Goal: Task Accomplishment & Management: Manage account settings

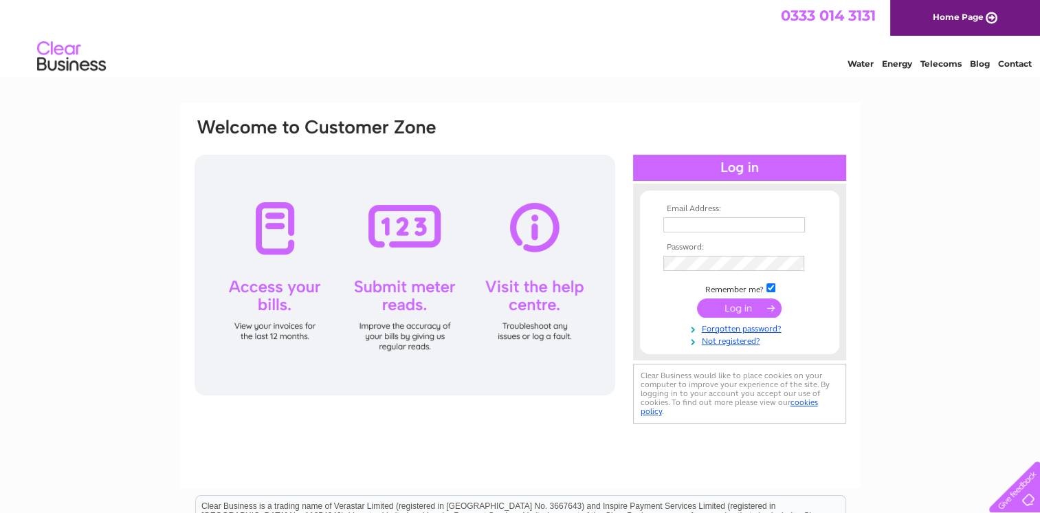
type input "[PERSON_NAME][EMAIL_ADDRESS][PERSON_NAME][DOMAIN_NAME]"
click at [728, 304] on input "submit" at bounding box center [739, 307] width 85 height 19
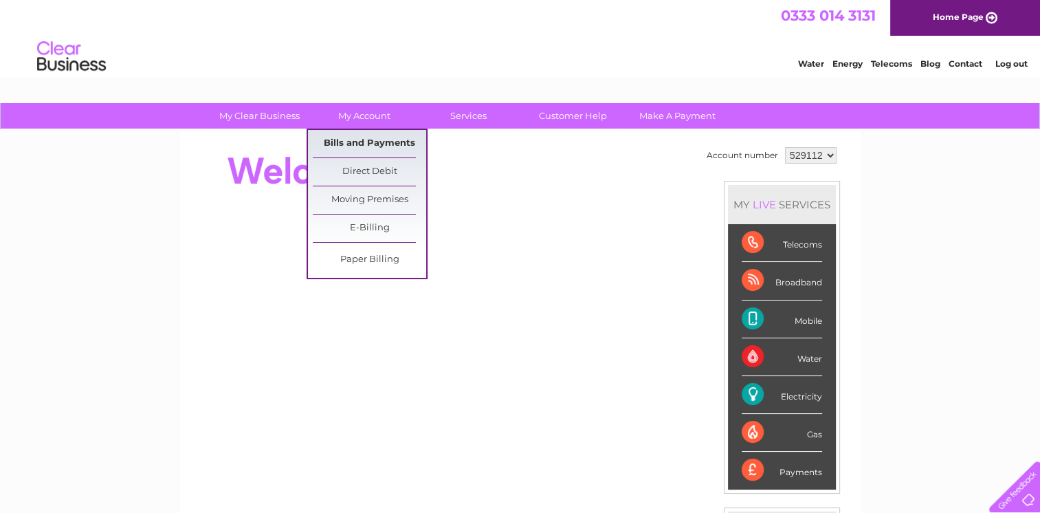
click at [360, 137] on link "Bills and Payments" at bounding box center [369, 143] width 113 height 27
click at [357, 142] on link "Bills and Payments" at bounding box center [369, 143] width 113 height 27
click at [362, 142] on link "Bills and Payments" at bounding box center [369, 143] width 113 height 27
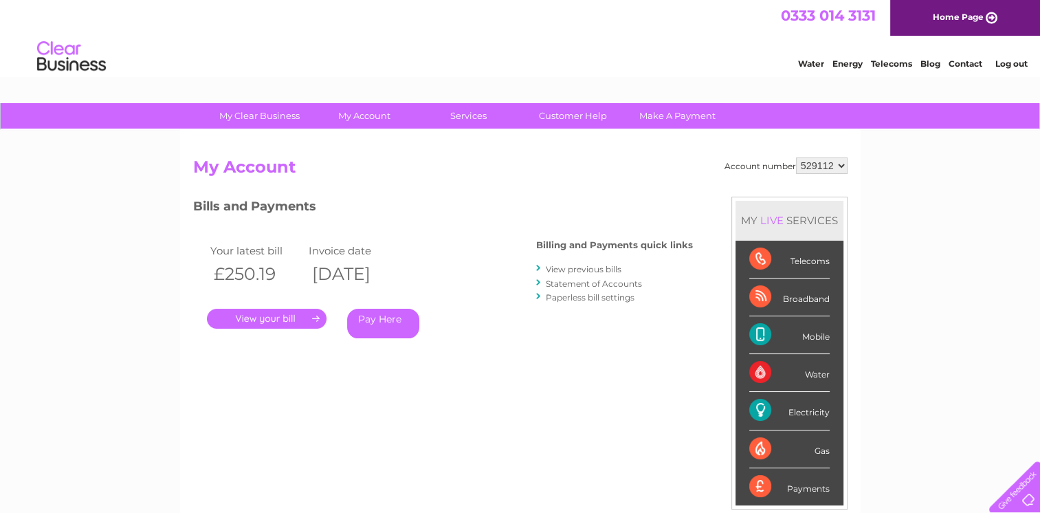
click at [278, 318] on link "." at bounding box center [267, 319] width 120 height 20
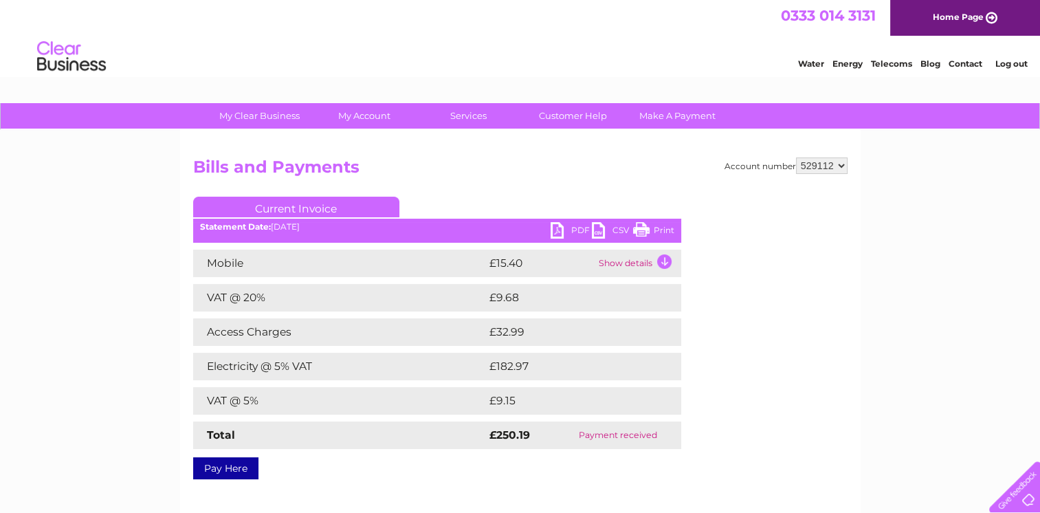
click at [667, 227] on link "Print" at bounding box center [653, 232] width 41 height 20
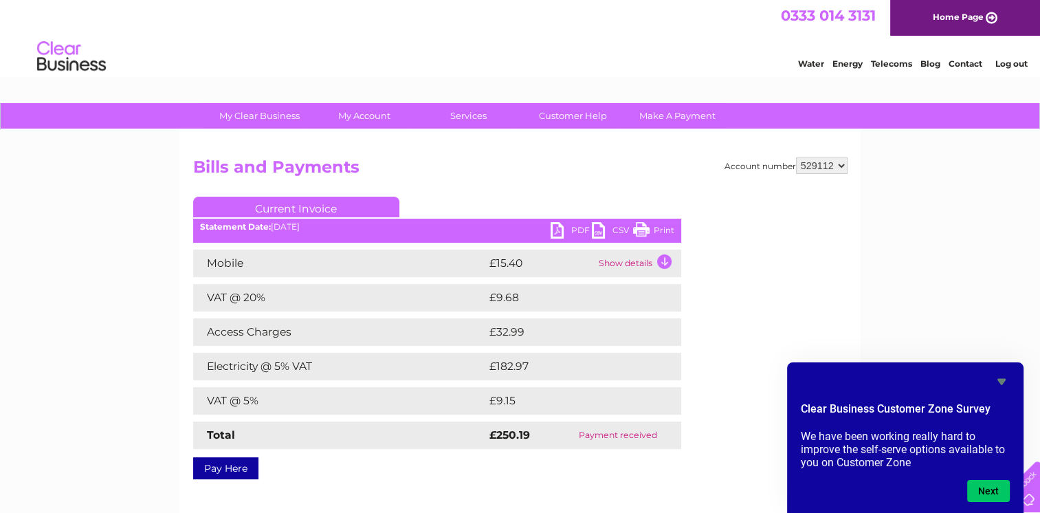
click at [1008, 63] on link "Log out" at bounding box center [1011, 63] width 32 height 10
